Goal: Information Seeking & Learning: Learn about a topic

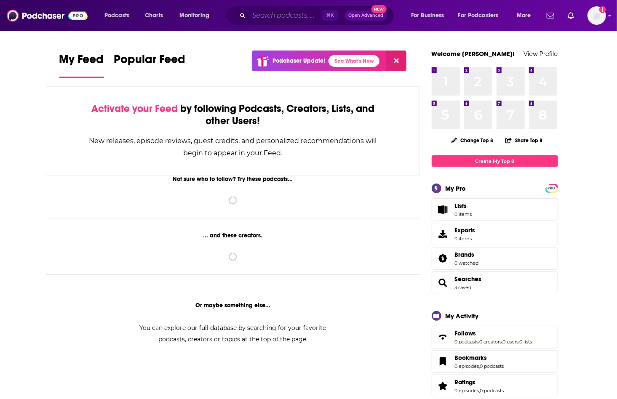
click at [279, 14] on input "Search podcasts, credits, & more..." at bounding box center [285, 15] width 73 height 13
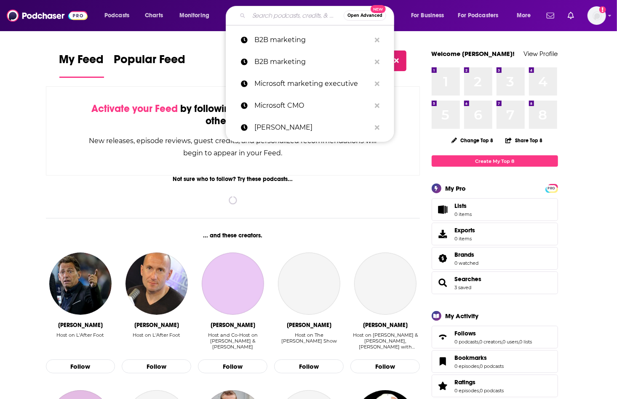
paste input "BRANDED"
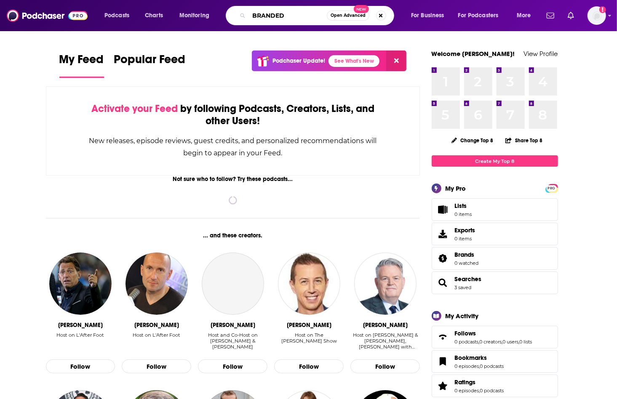
type input "BRANDED"
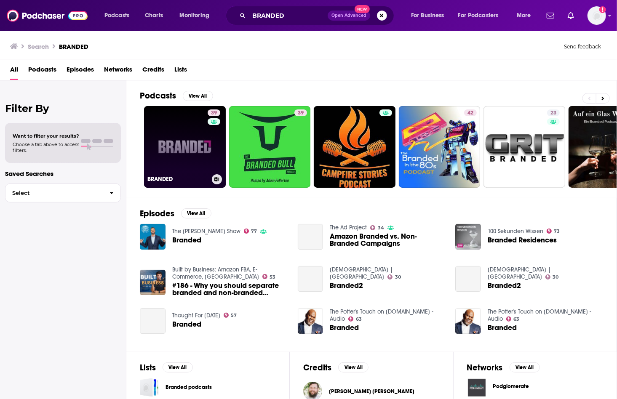
click at [191, 136] on link "39 BRANDED" at bounding box center [185, 147] width 82 height 82
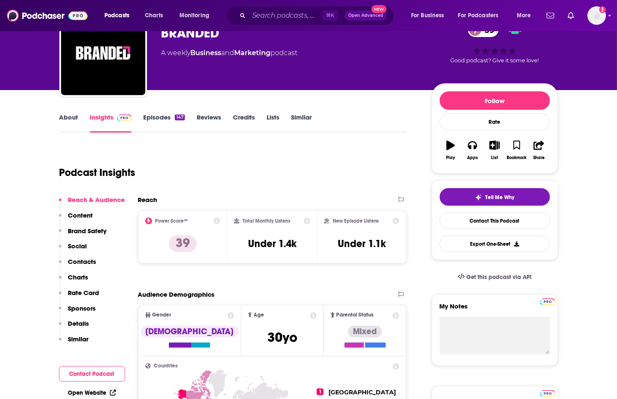
scroll to position [56, 0]
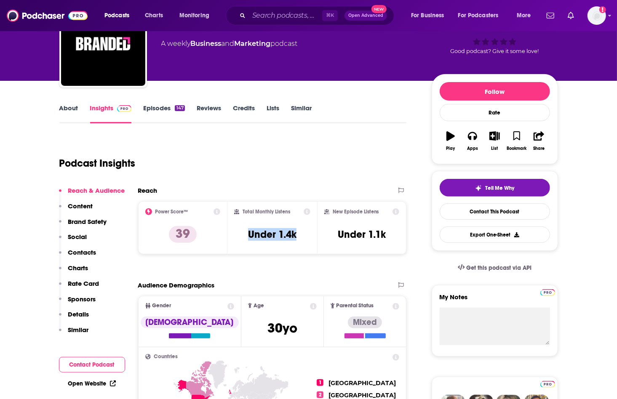
drag, startPoint x: 248, startPoint y: 235, endPoint x: 312, endPoint y: 232, distance: 64.5
click at [312, 232] on div "Total Monthly Listens Under 1.4k" at bounding box center [273, 227] width 90 height 53
click at [181, 183] on div "Podcast Insights" at bounding box center [233, 162] width 348 height 50
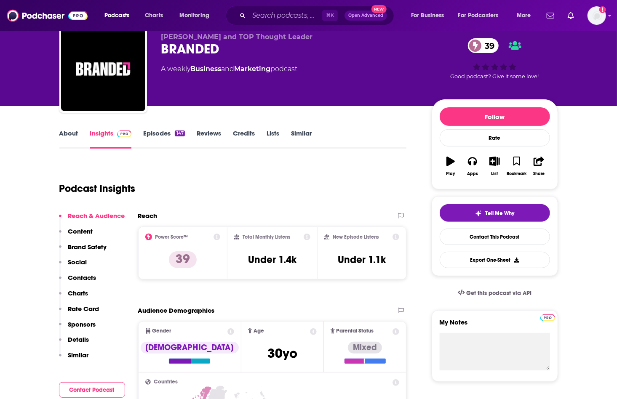
scroll to position [29, 0]
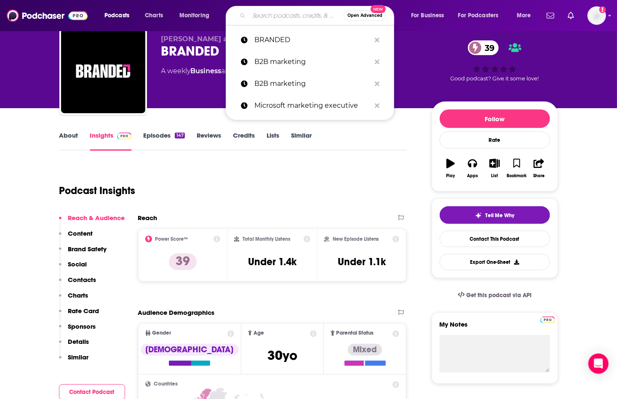
click at [279, 21] on input "Search podcasts, credits, & more..." at bounding box center [296, 15] width 95 height 13
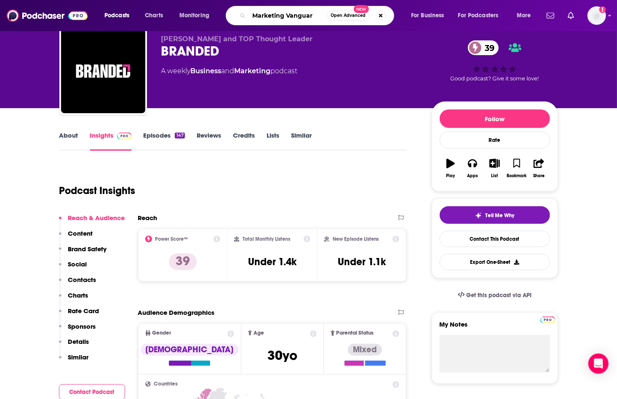
type input "Marketing Vanguard"
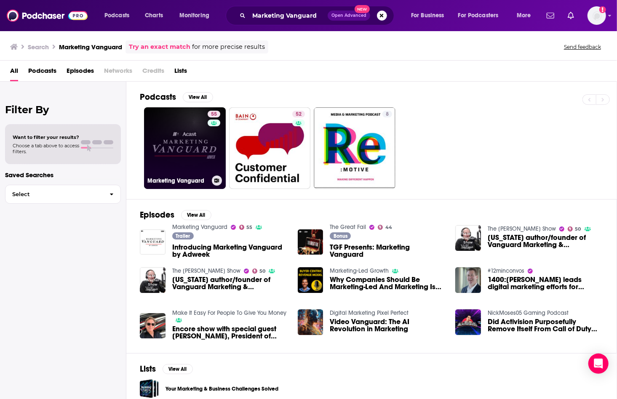
click at [191, 124] on link "55 Marketing Vanguard" at bounding box center [185, 148] width 82 height 82
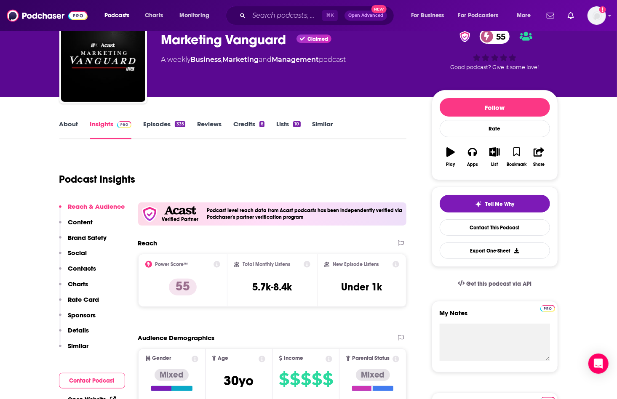
scroll to position [41, 0]
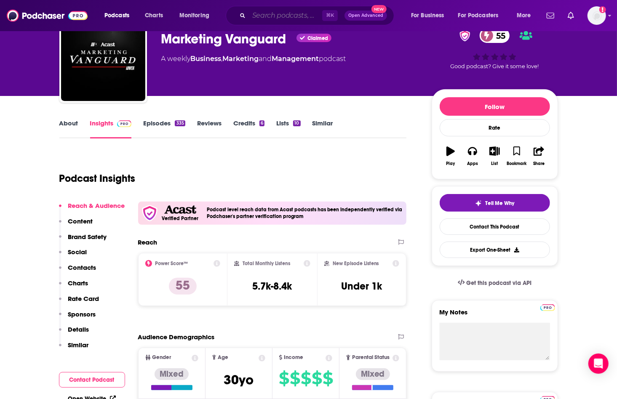
click at [267, 14] on input "Search podcasts, credits, & more..." at bounding box center [285, 15] width 73 height 13
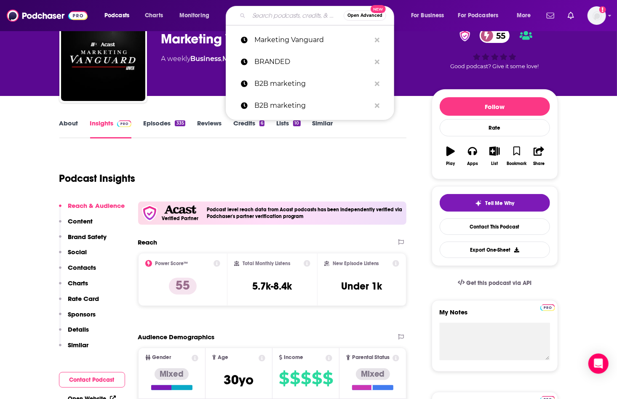
paste input "The Agile Brand"
type input "The Agile Brand"
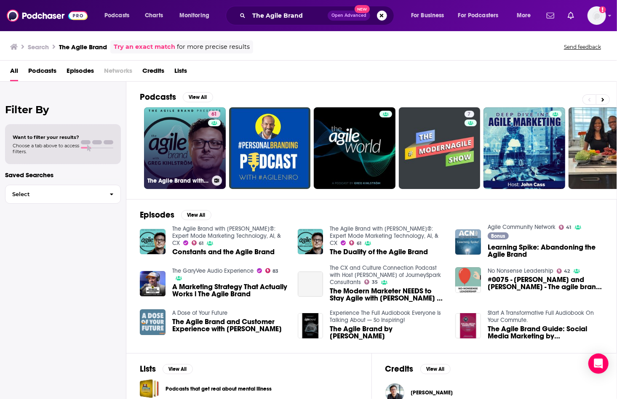
click at [182, 142] on link "61 The Agile Brand with [PERSON_NAME]®: Expert Mode Marketing Technology, AI, &…" at bounding box center [185, 148] width 82 height 82
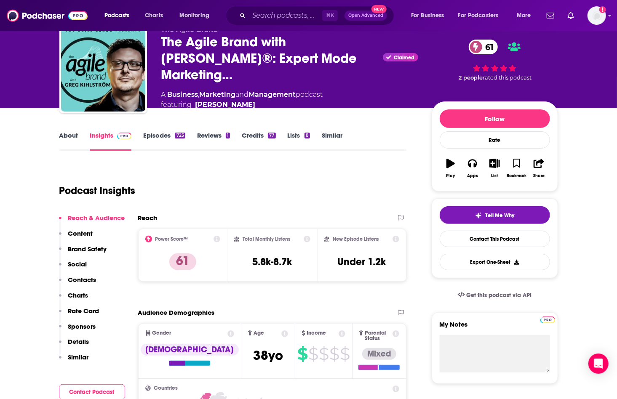
scroll to position [37, 0]
